Goal: Information Seeking & Learning: Learn about a topic

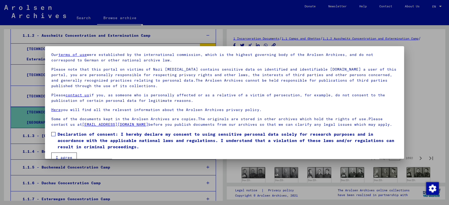
scroll to position [27, 0]
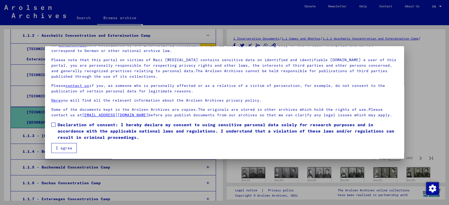
click at [54, 124] on span at bounding box center [53, 125] width 4 height 4
click at [64, 147] on button "I agree" at bounding box center [64, 148] width 26 height 10
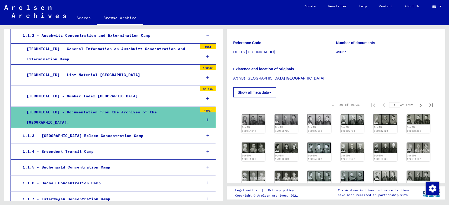
scroll to position [117, 0]
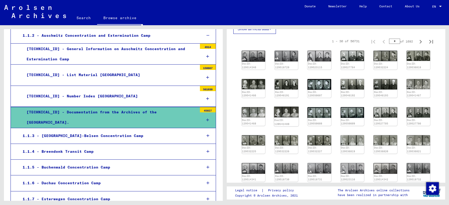
click at [284, 118] on img at bounding box center [286, 112] width 25 height 11
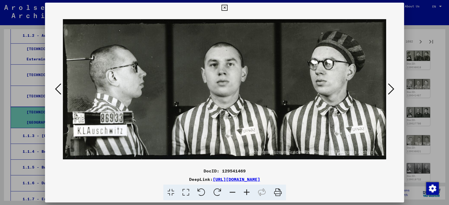
click at [388, 88] on icon at bounding box center [391, 89] width 6 height 13
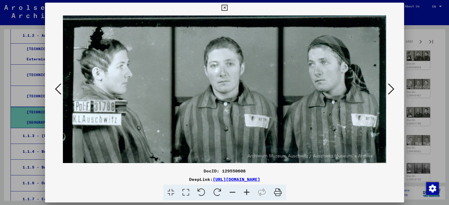
click at [388, 88] on icon at bounding box center [391, 89] width 6 height 13
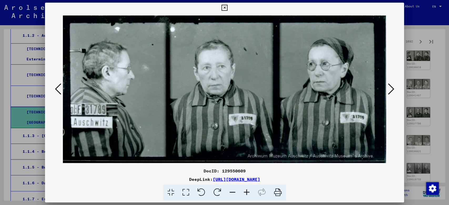
click at [388, 88] on icon at bounding box center [391, 89] width 6 height 13
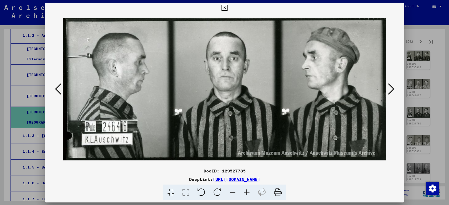
click at [388, 88] on icon at bounding box center [391, 89] width 6 height 13
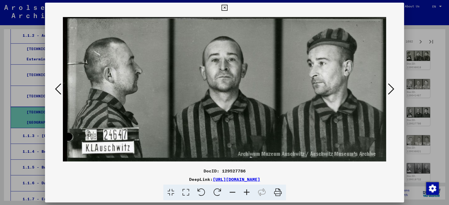
click at [388, 89] on icon at bounding box center [391, 89] width 6 height 13
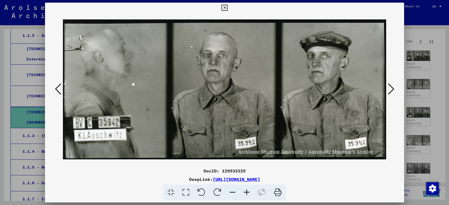
click at [388, 89] on icon at bounding box center [391, 89] width 6 height 13
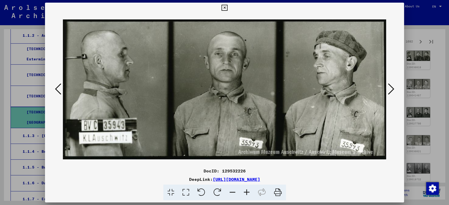
click at [388, 89] on icon at bounding box center [391, 89] width 6 height 13
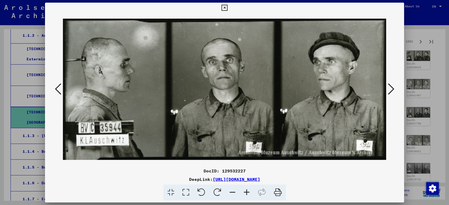
click at [388, 89] on icon at bounding box center [391, 89] width 6 height 13
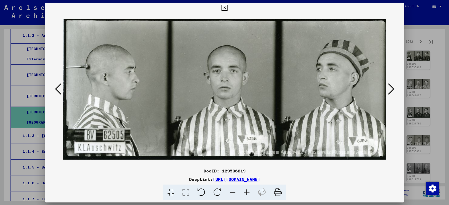
click at [388, 89] on icon at bounding box center [391, 89] width 6 height 13
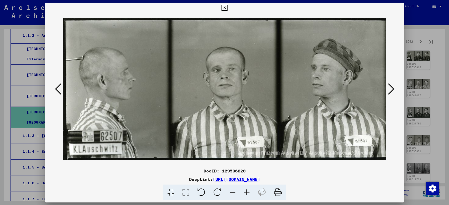
click at [388, 89] on icon at bounding box center [391, 89] width 6 height 13
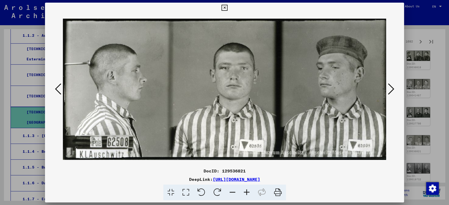
click at [388, 89] on icon at bounding box center [391, 89] width 6 height 13
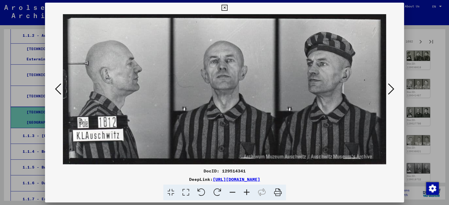
click at [388, 89] on icon at bounding box center [391, 89] width 6 height 13
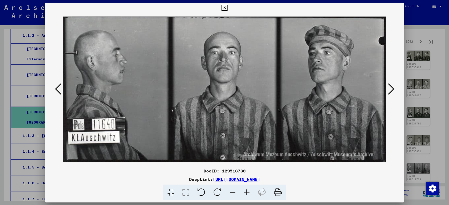
click at [388, 90] on icon at bounding box center [391, 89] width 6 height 13
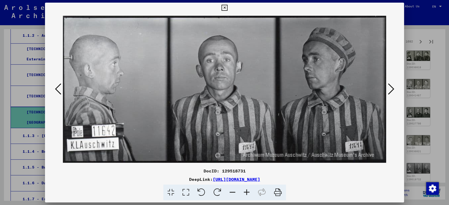
click at [388, 90] on icon at bounding box center [391, 89] width 6 height 13
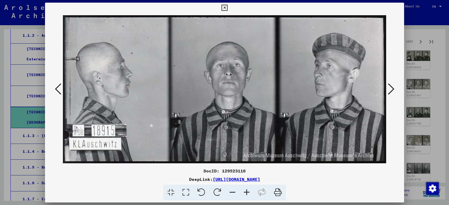
click at [388, 90] on icon at bounding box center [391, 89] width 6 height 13
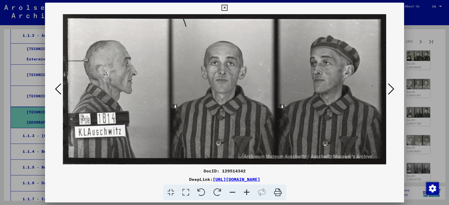
click at [388, 90] on icon at bounding box center [391, 89] width 6 height 13
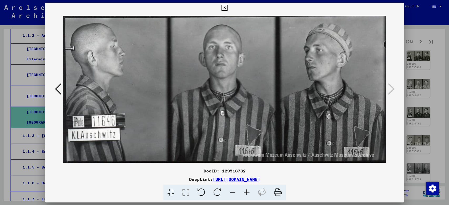
click at [388, 13] on div at bounding box center [224, 89] width 359 height 153
click at [222, 5] on icon at bounding box center [224, 8] width 6 height 6
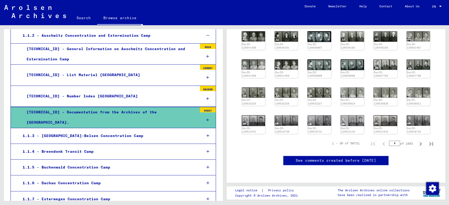
scroll to position [292, 0]
click at [86, 141] on div "1.1.3 - [GEOGRAPHIC_DATA]-Belsen Concentration Camp" at bounding box center [108, 136] width 179 height 10
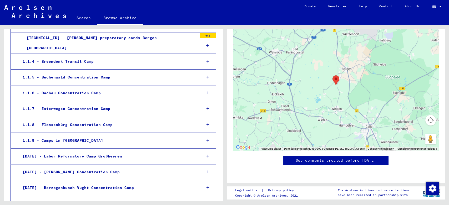
scroll to position [284, 0]
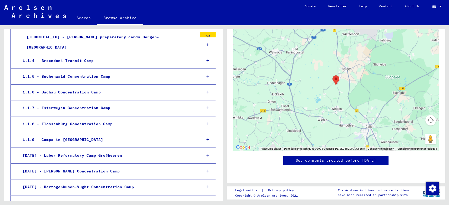
click at [93, 145] on div "1.1.9 - Camps in [GEOGRAPHIC_DATA]" at bounding box center [108, 140] width 179 height 10
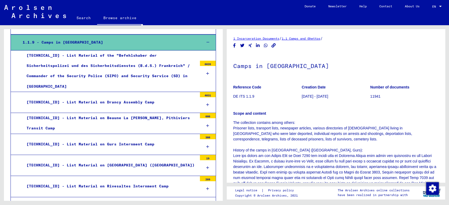
scroll to position [429, 0]
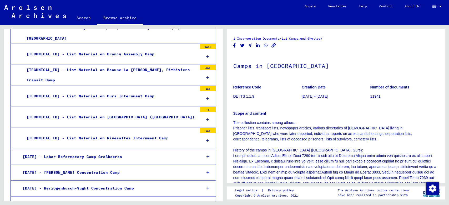
click at [97, 133] on div "[TECHNICAL_ID] - List Material on Rivesaltes Internment Camp" at bounding box center [110, 138] width 175 height 10
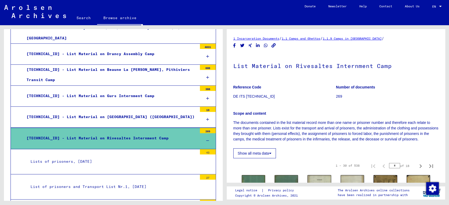
click at [91, 158] on div "Lists of prisoners, [DATE]" at bounding box center [112, 162] width 171 height 10
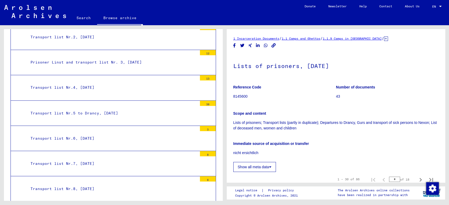
click at [86, 135] on div "Transport list Nr.6, [DATE]" at bounding box center [112, 138] width 171 height 10
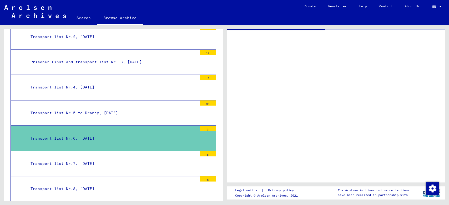
scroll to position [604, 0]
